Goal: Task Accomplishment & Management: Use online tool/utility

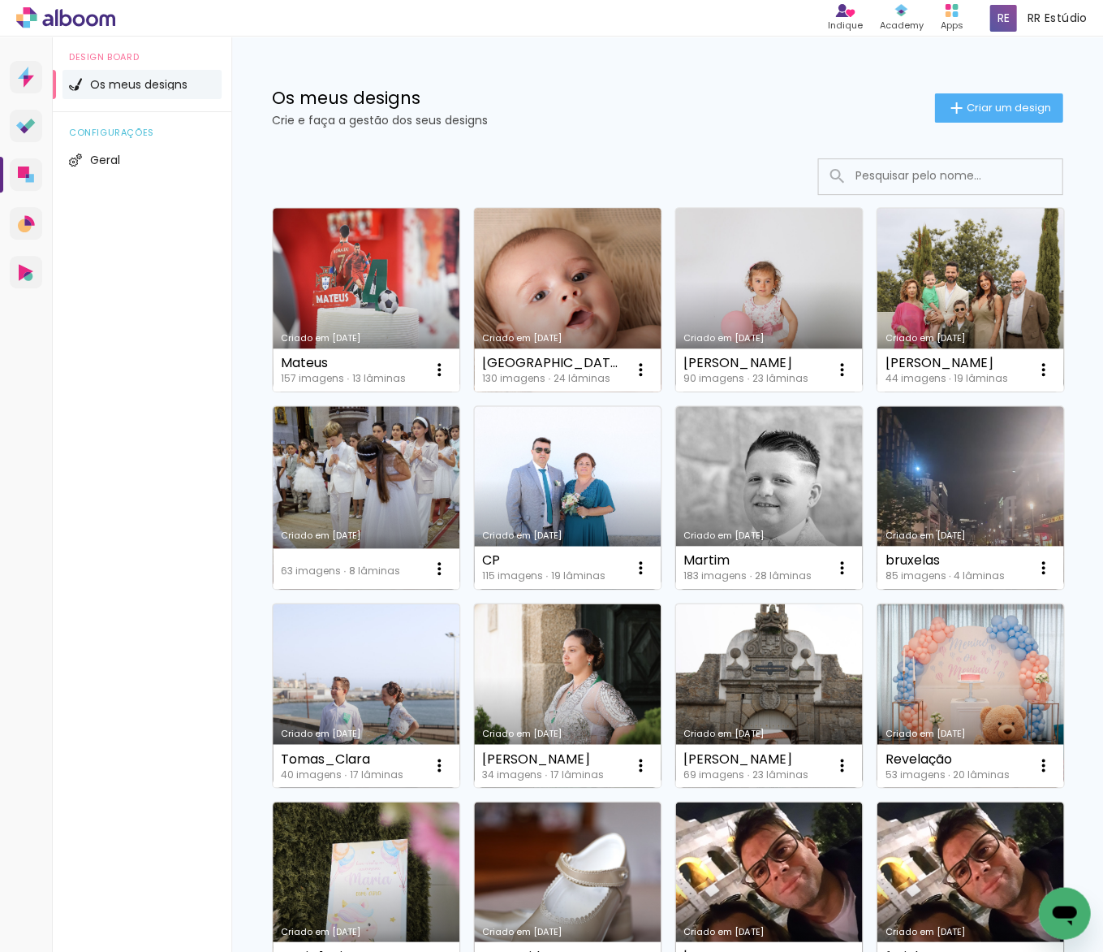
click at [592, 268] on link "Criado em [DATE]" at bounding box center [567, 299] width 187 height 183
